Goal: Task Accomplishment & Management: Use online tool/utility

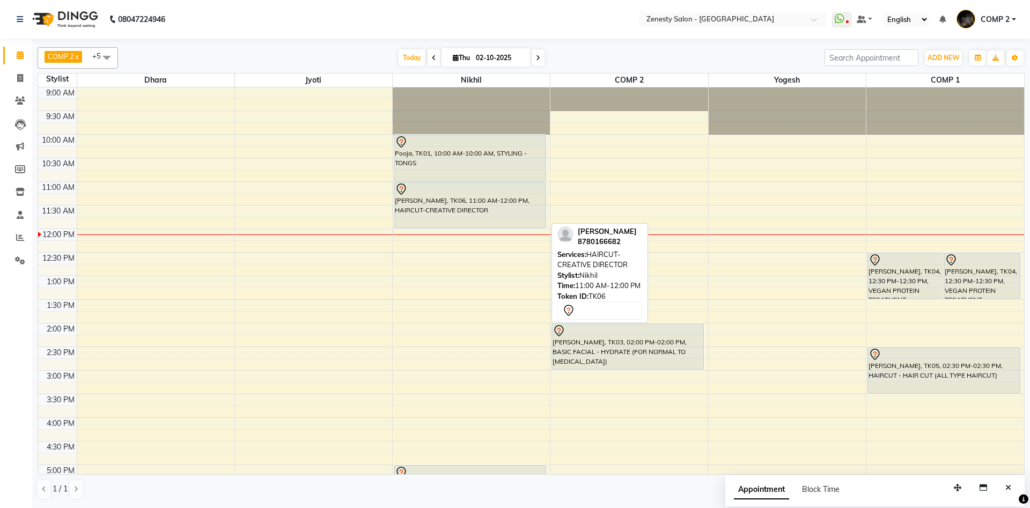
click at [508, 227] on div at bounding box center [469, 228] width 151 height 4
select select "3"
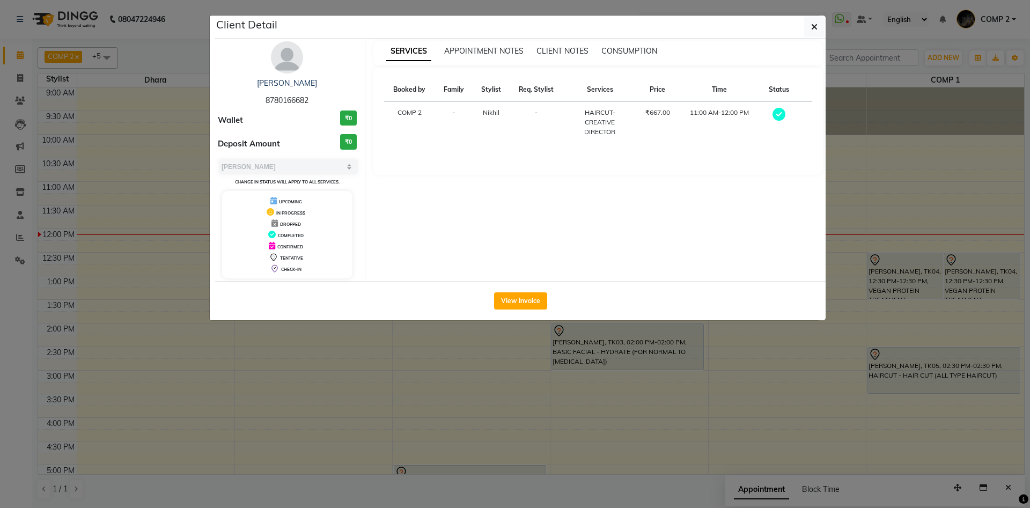
click at [531, 216] on div "SERVICES APPOINTMENT NOTES CLIENT NOTES CONSUMPTION Booked by Family Stylist Re…" at bounding box center [598, 159] width 466 height 237
click at [812, 21] on span "button" at bounding box center [814, 26] width 6 height 11
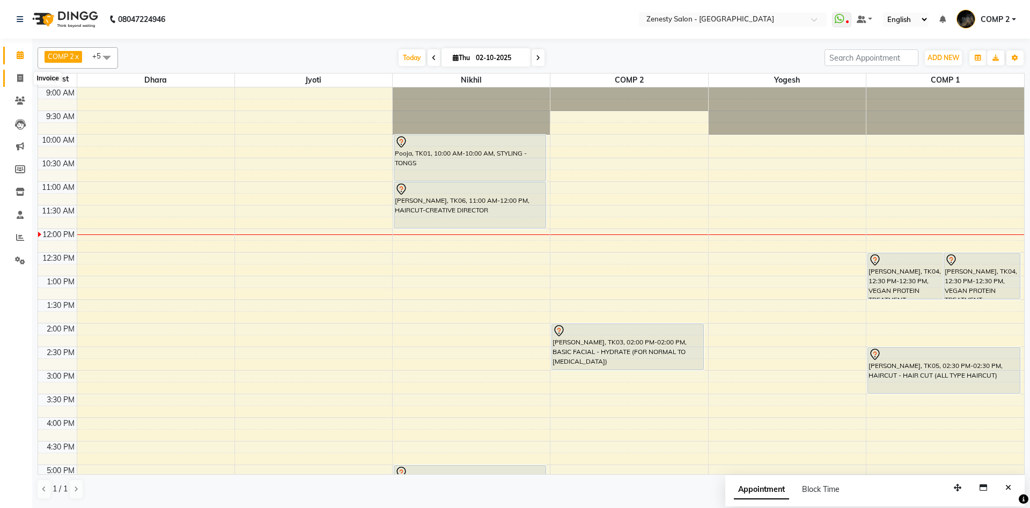
click at [21, 77] on icon at bounding box center [20, 78] width 6 height 8
select select "service"
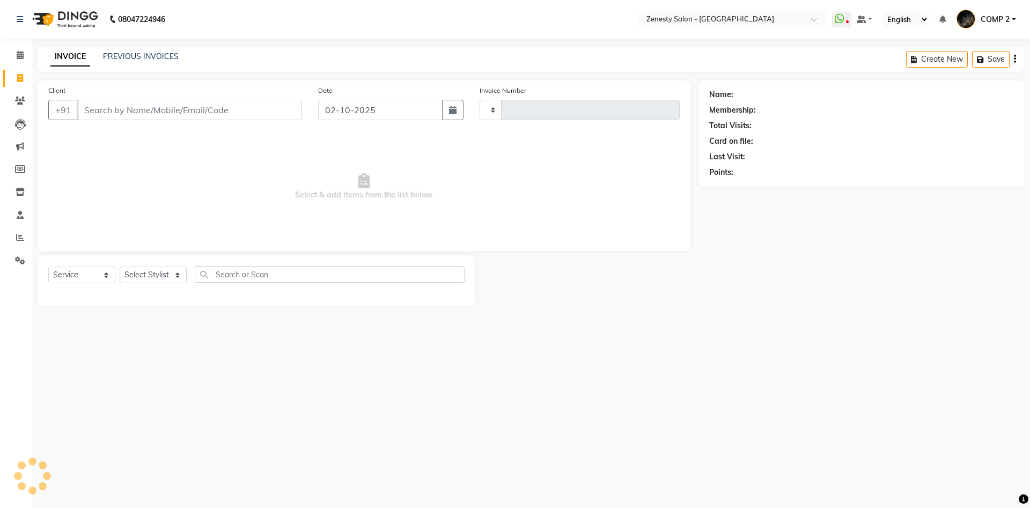
type input "6772"
select select "5713"
click option "Service" at bounding box center [0, 0] width 0 height 0
click at [120, 267] on select "Select Stylist [PERSON_NAME] [PERSON_NAME] [PERSON_NAME] Khalifa [PERSON_NAME] …" at bounding box center [153, 275] width 67 height 17
click option "COMP 2" at bounding box center [0, 0] width 0 height 0
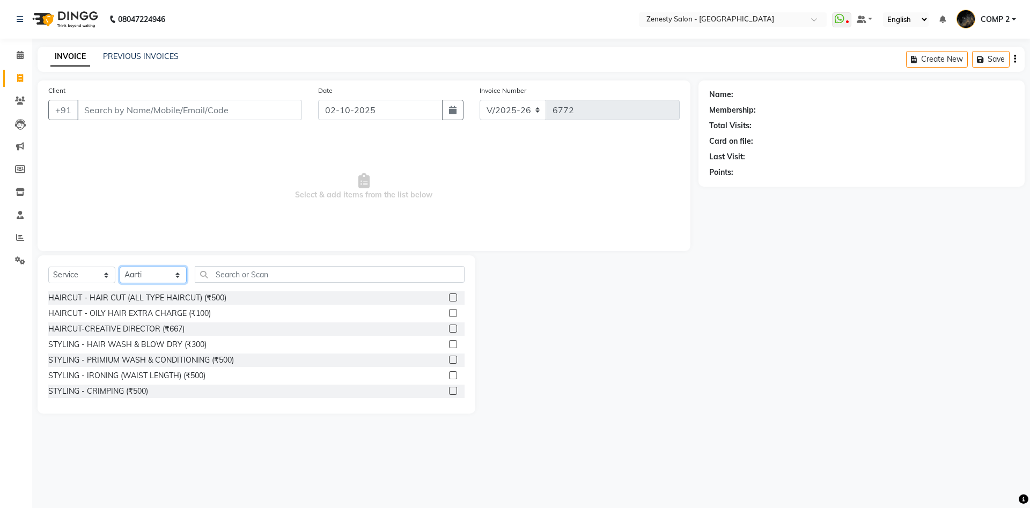
select select "39501"
select select
